Goal: Find specific page/section: Find specific page/section

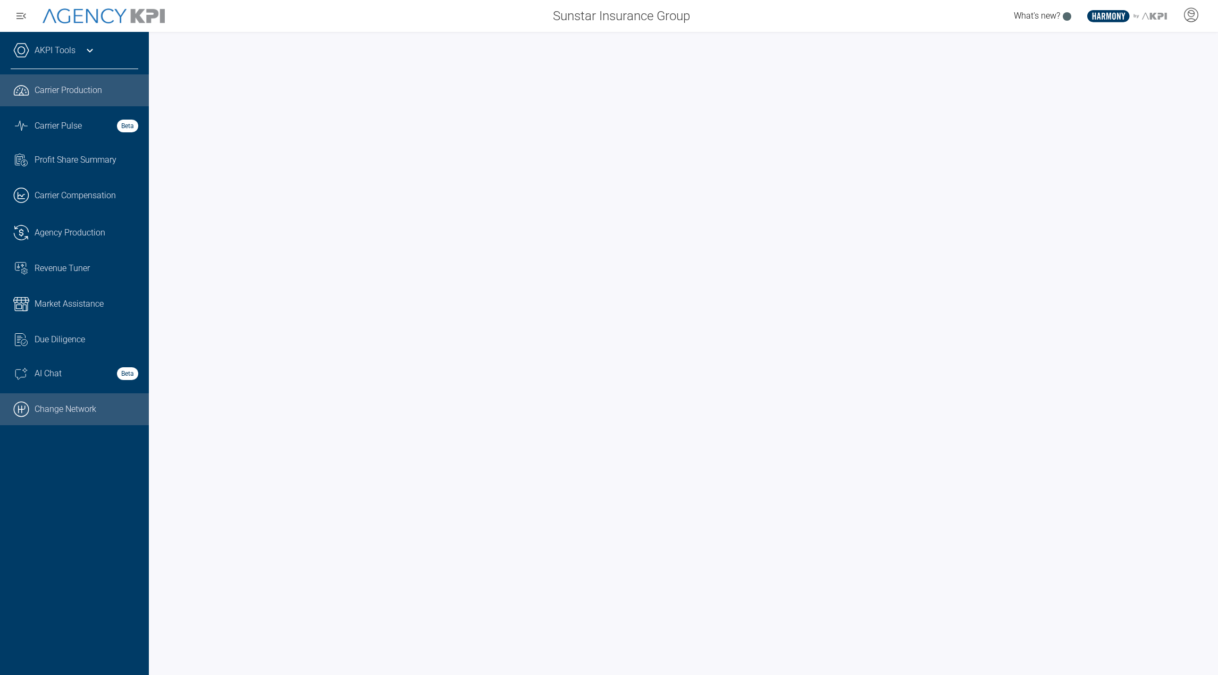
click at [91, 397] on link ".cls-1{fill:none;stroke:#000;stroke-linecap:round;stroke-linejoin:round;stroke-…" at bounding box center [74, 409] width 149 height 32
click at [46, 51] on link "AKPI Tools" at bounding box center [55, 50] width 41 height 13
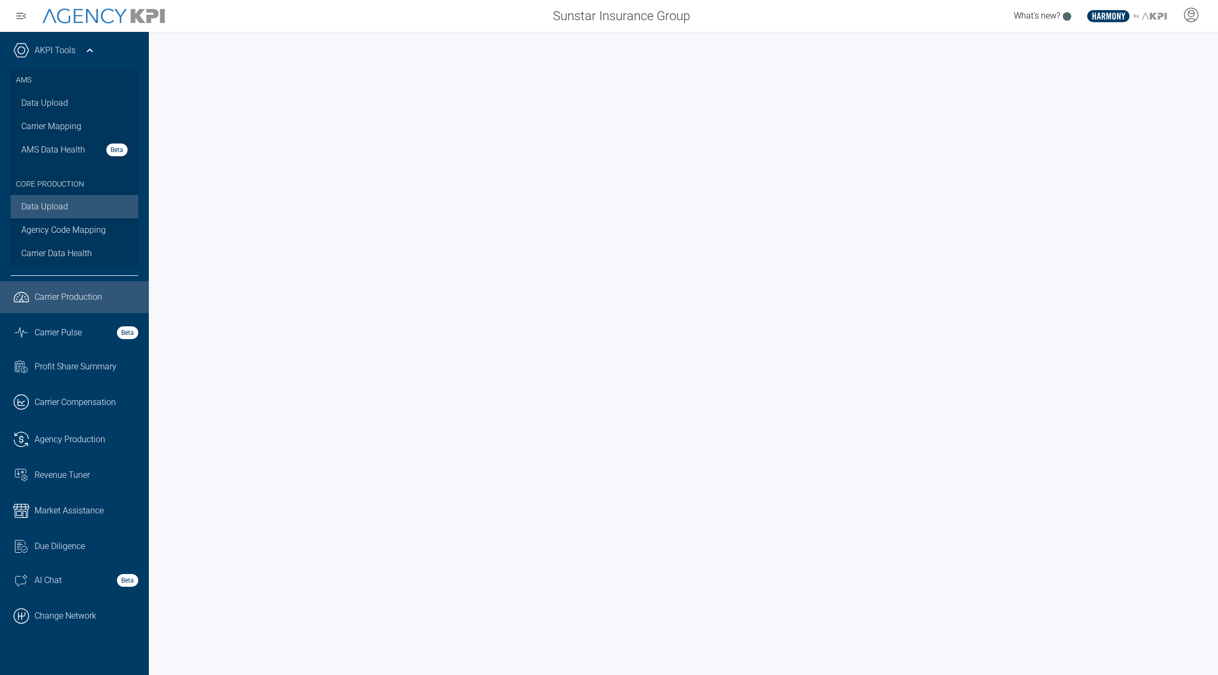
click at [52, 206] on link "Data Upload" at bounding box center [75, 206] width 128 height 23
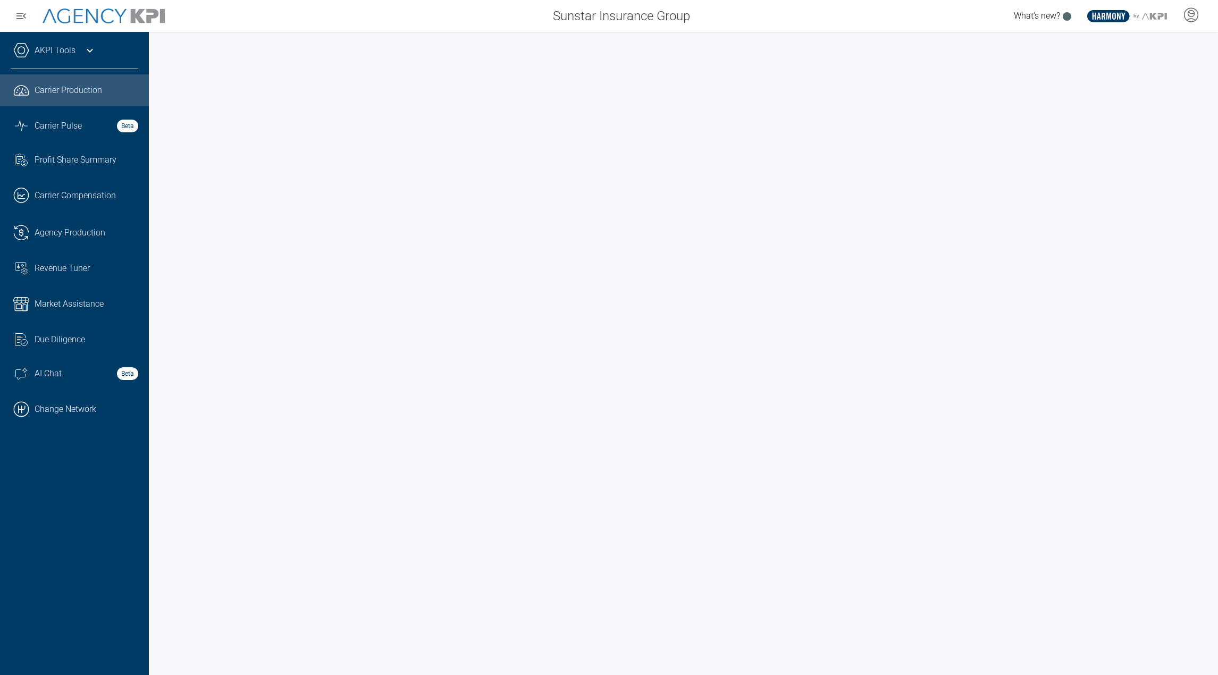
click at [71, 53] on link "AKPI Tools" at bounding box center [55, 50] width 41 height 13
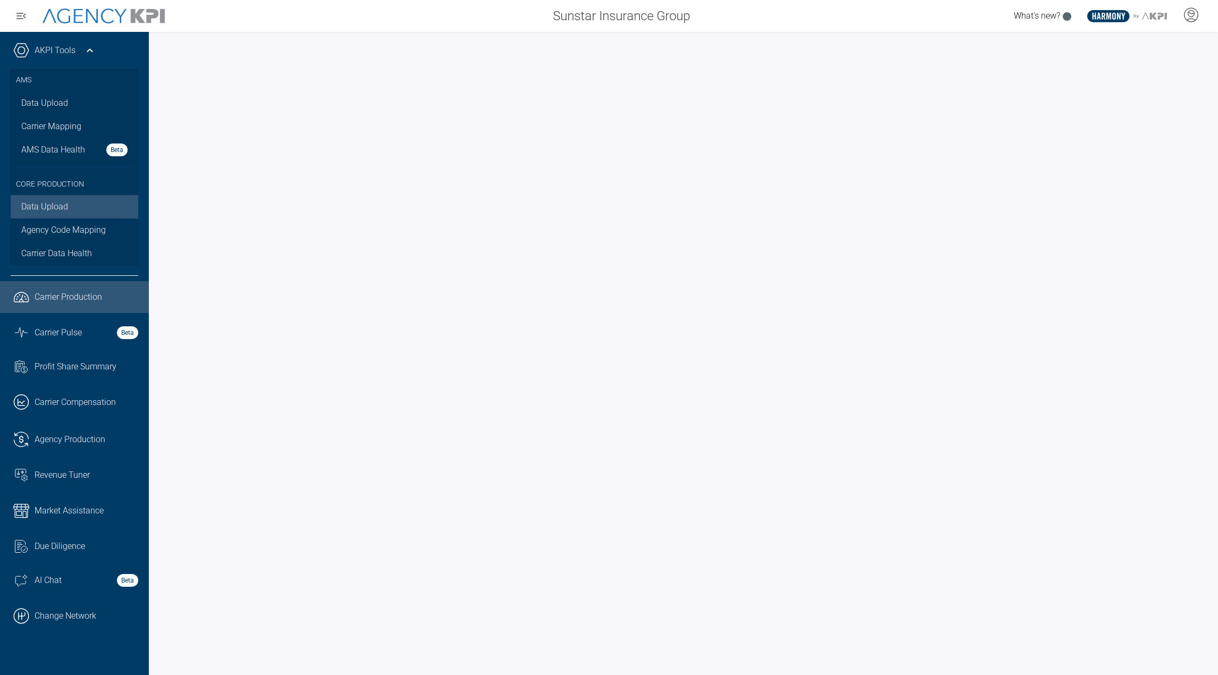
click at [52, 205] on link "Data Upload" at bounding box center [75, 206] width 128 height 23
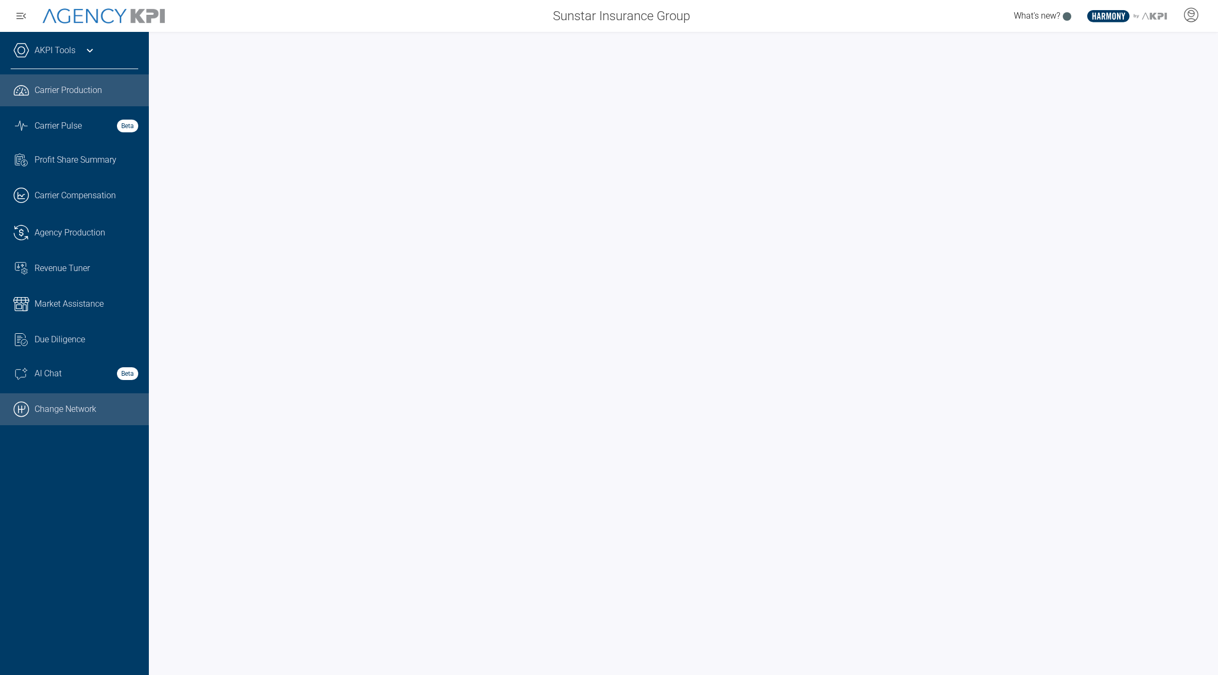
click at [103, 403] on link ".cls-1{fill:none;stroke:#000;stroke-linecap:round;stroke-linejoin:round;stroke-…" at bounding box center [74, 409] width 149 height 32
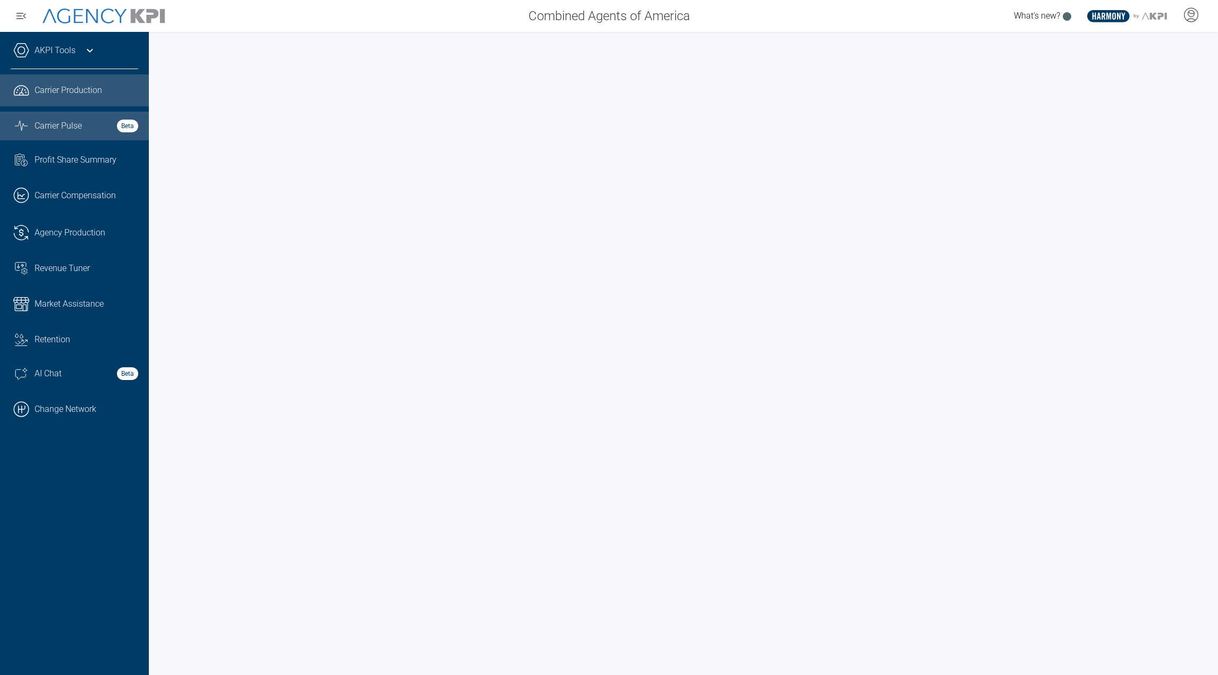
click at [90, 136] on link "Graph Stats Streamline Icon: [URL][DOMAIN_NAME] Carrier Pulse Beta" at bounding box center [74, 126] width 149 height 29
